Goal: Navigation & Orientation: Find specific page/section

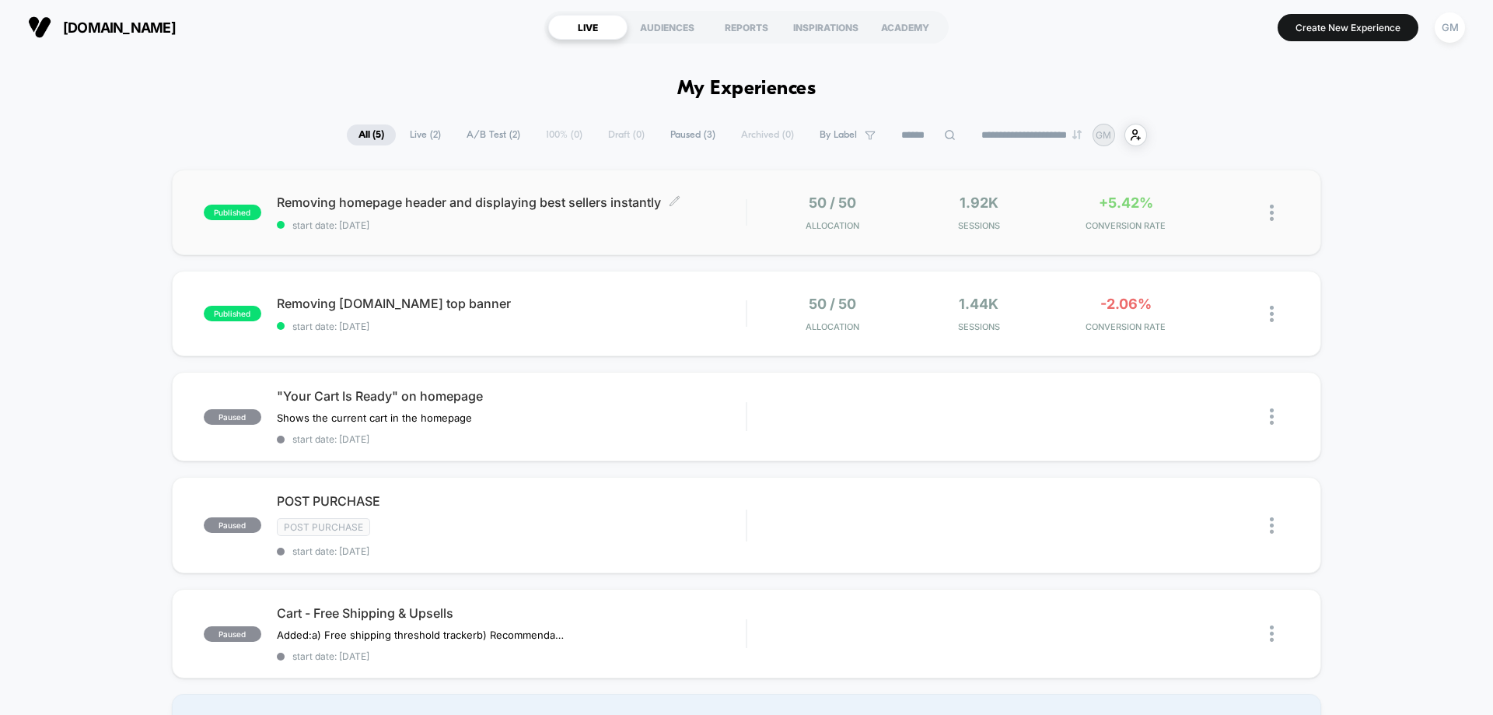
click at [726, 204] on span "Removing homepage header and displaying best sellers instantly Click to edit ex…" at bounding box center [511, 202] width 469 height 16
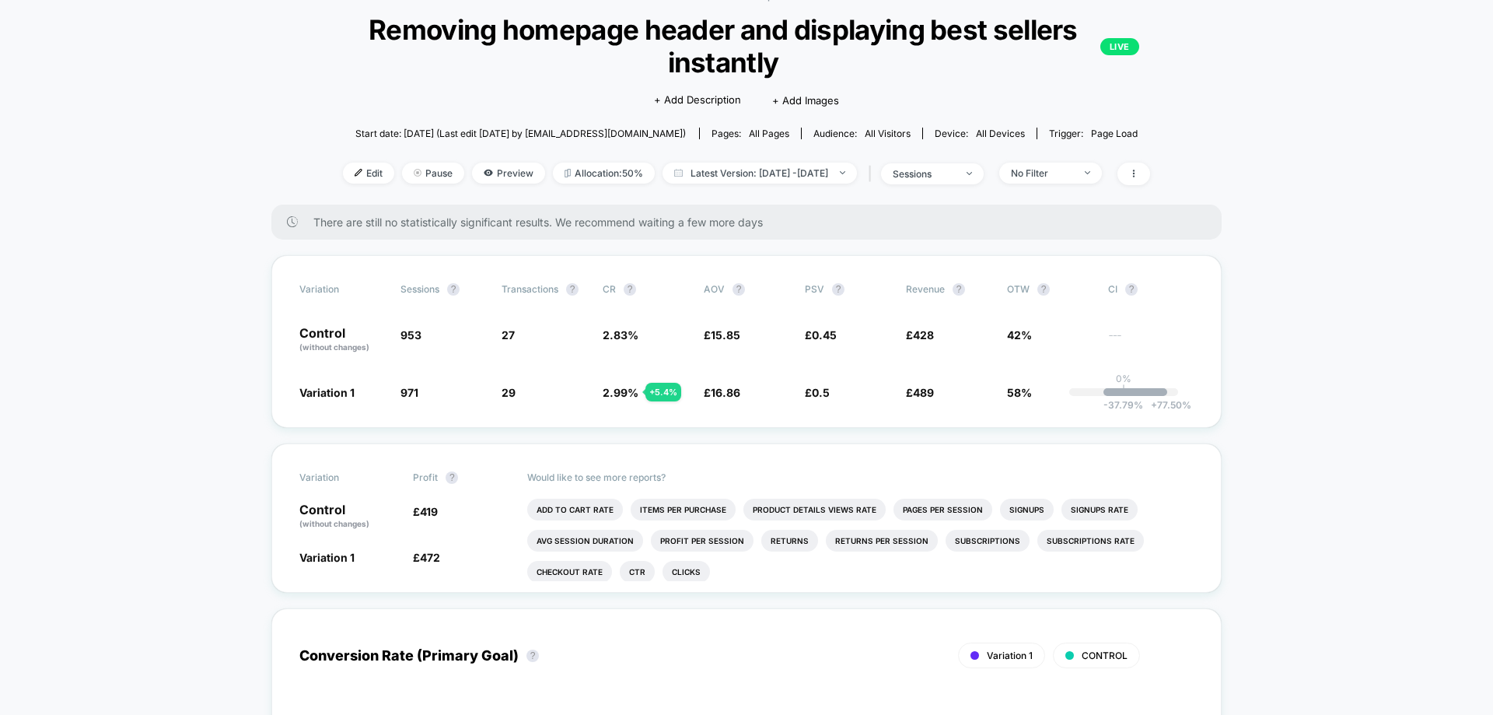
scroll to position [93, 0]
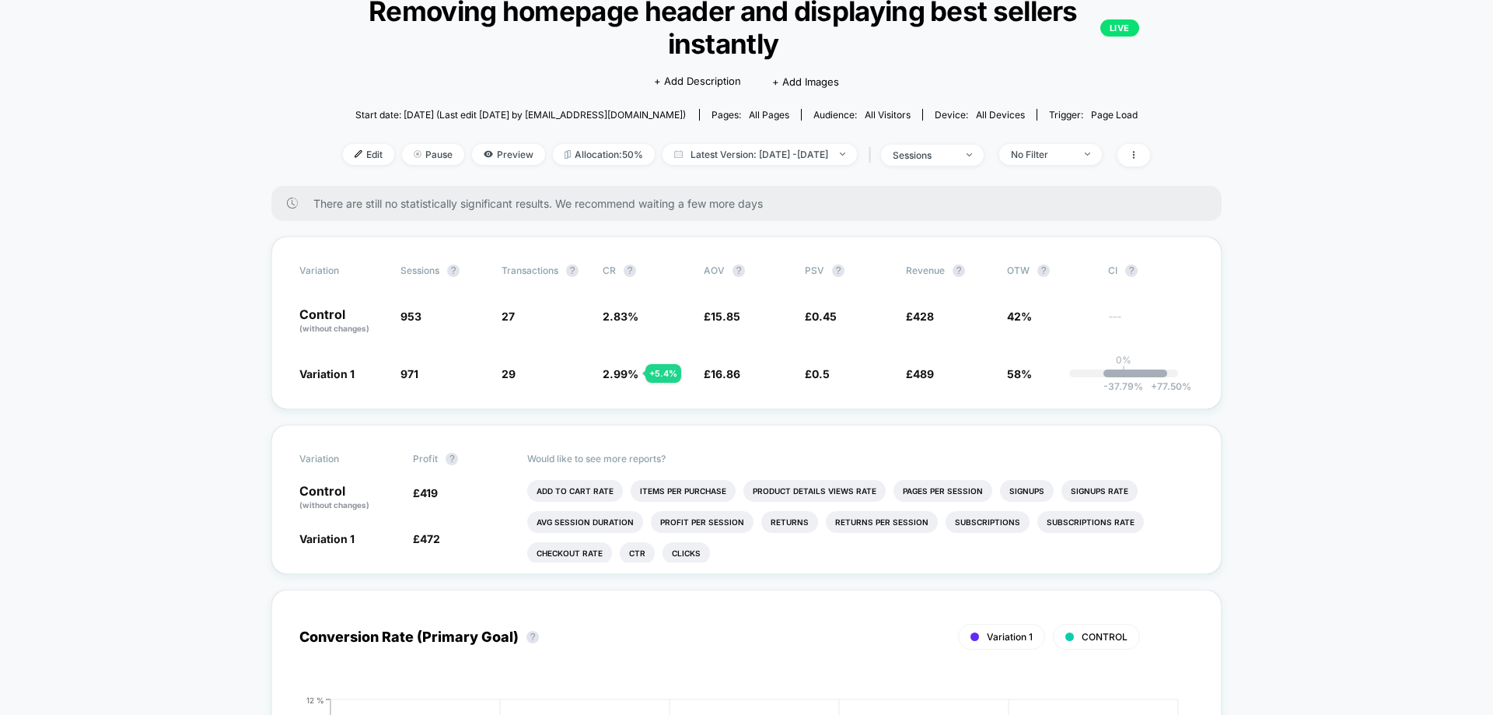
scroll to position [111, 0]
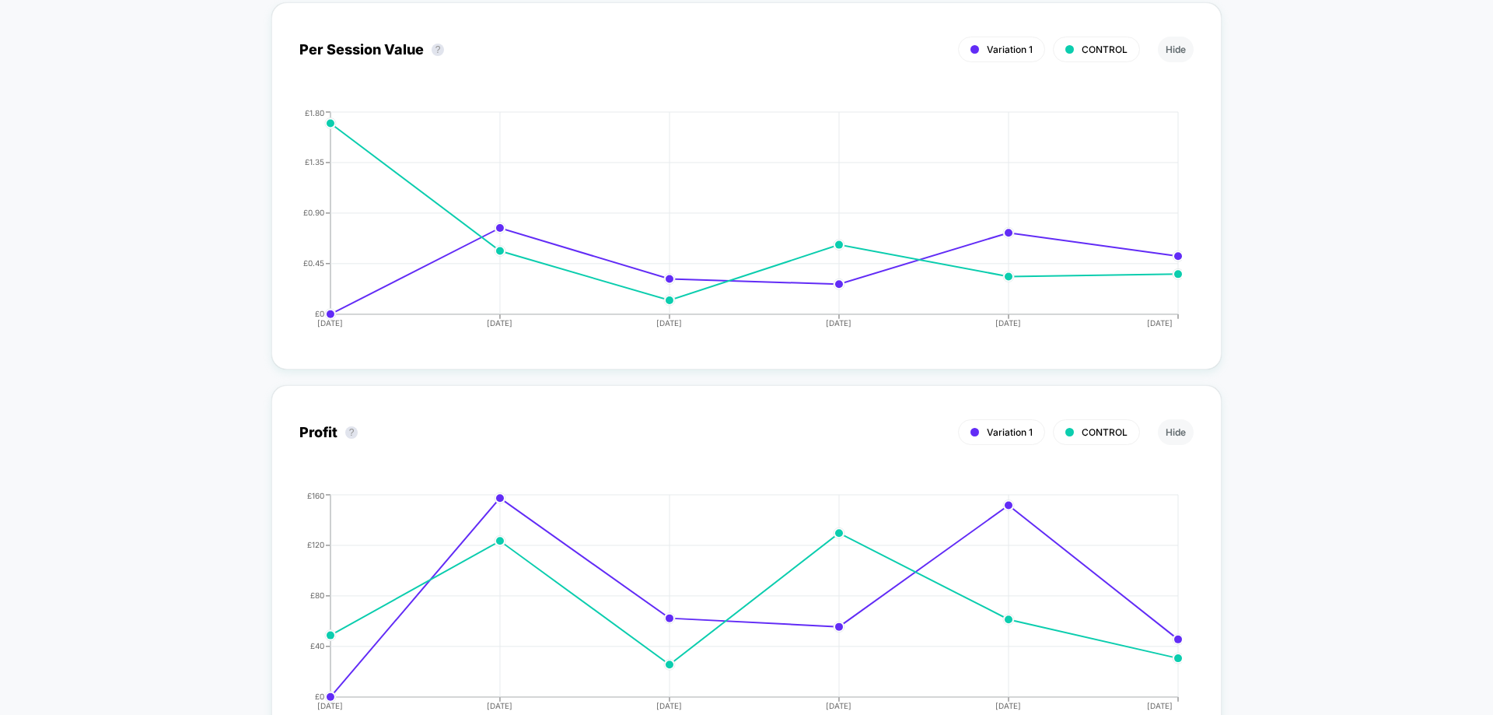
scroll to position [1506, 0]
click at [215, 351] on div "< Back to all live experiences Removing homepage header and displaying best sel…" at bounding box center [746, 355] width 1493 height 3612
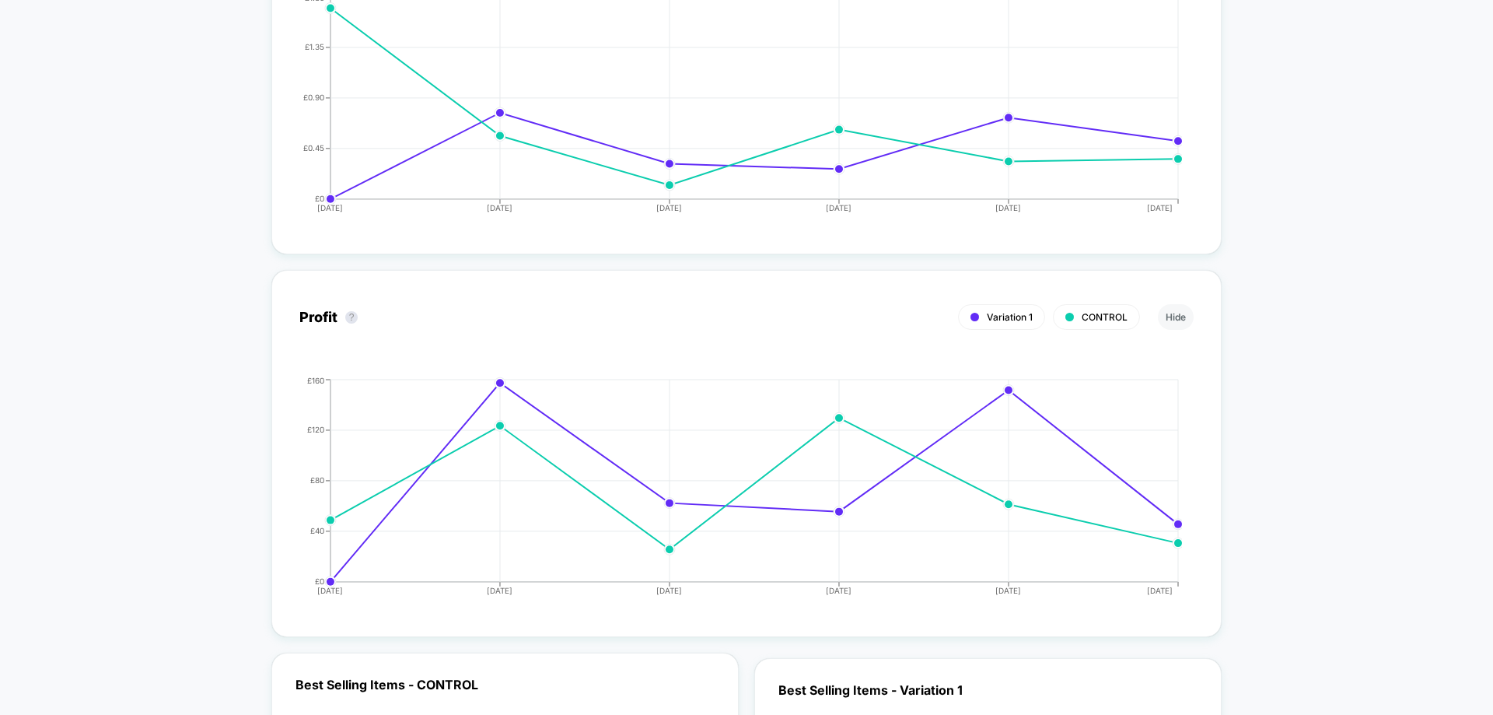
click at [215, 351] on div "< Back to all live experiences Removing homepage header and displaying best sel…" at bounding box center [746, 241] width 1493 height 3612
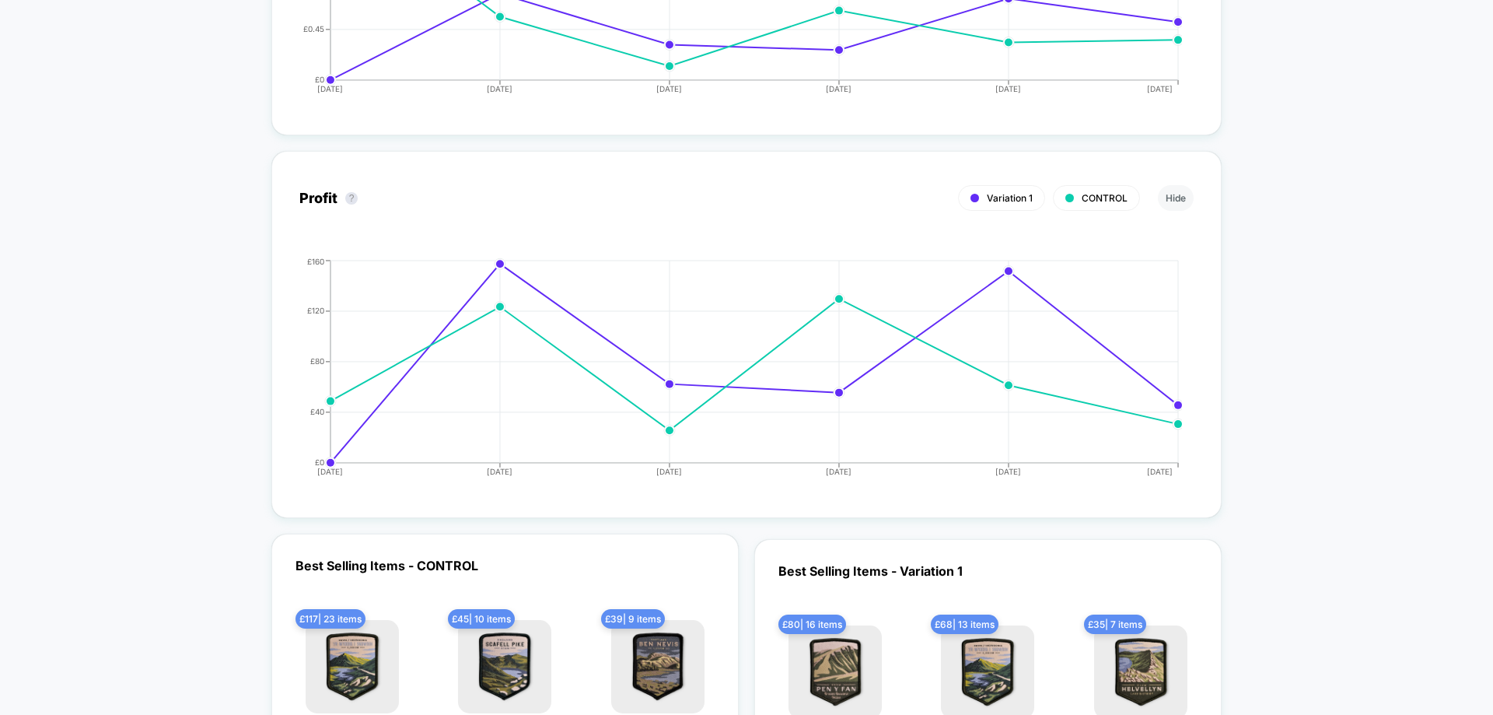
click at [215, 351] on div "< Back to all live experiences Removing homepage header and displaying best sel…" at bounding box center [746, 122] width 1493 height 3612
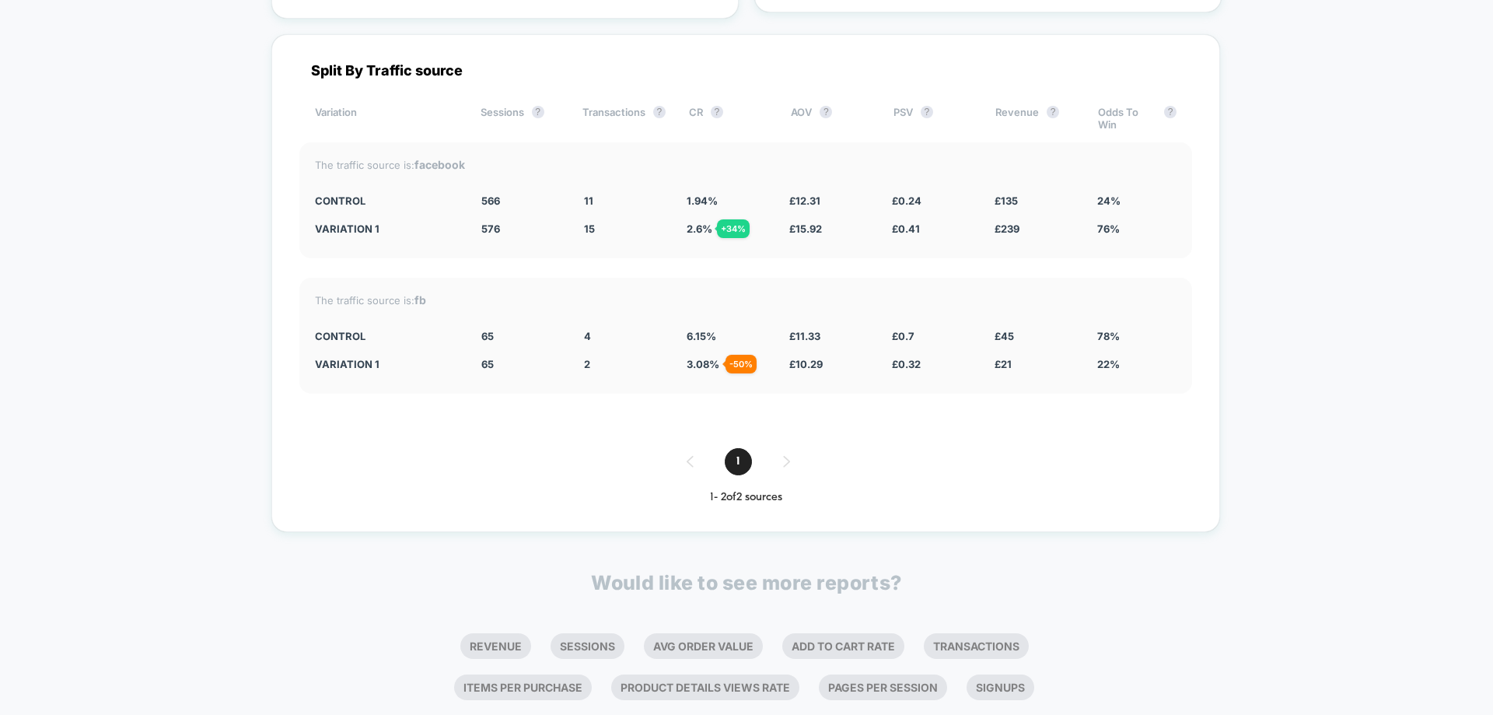
scroll to position [2790, 0]
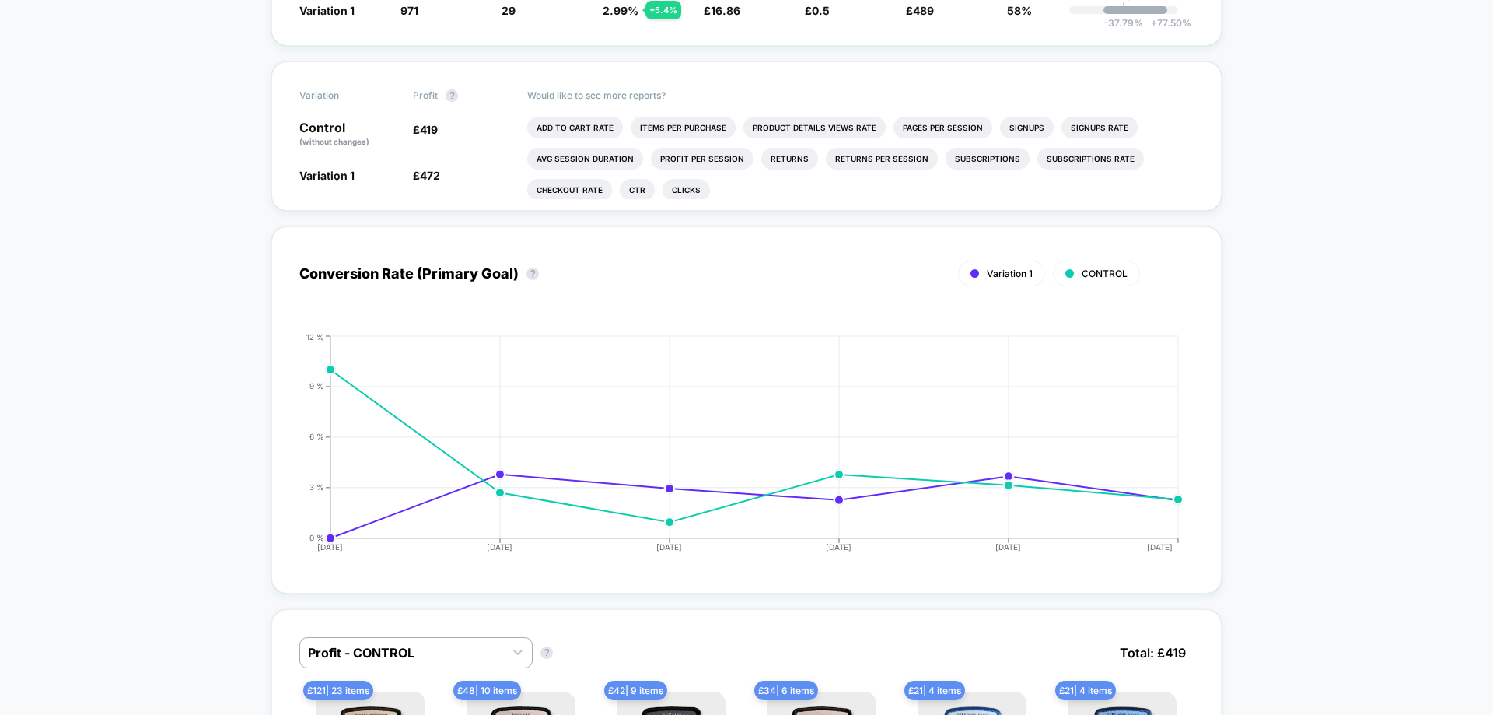
scroll to position [0, 0]
